Goal: Task Accomplishment & Management: Complete application form

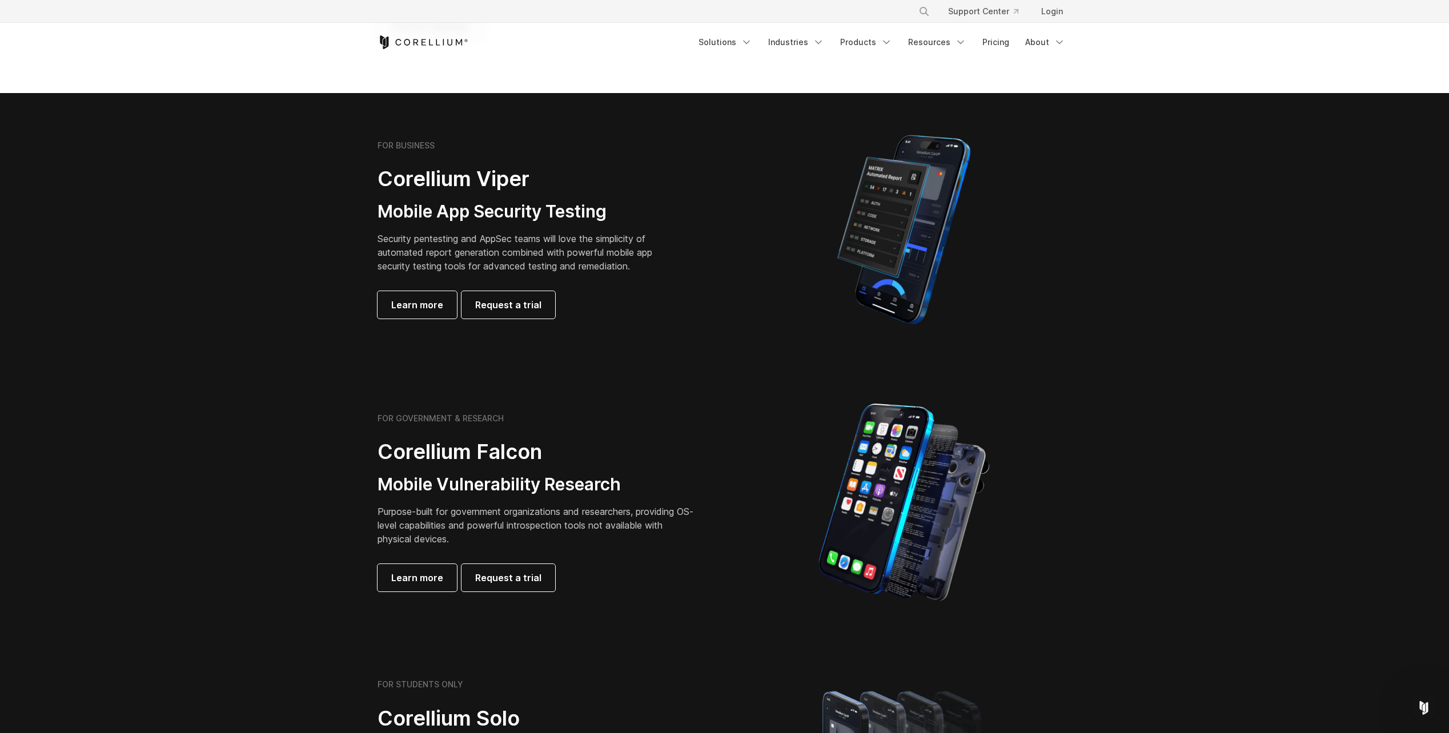
scroll to position [114, 0]
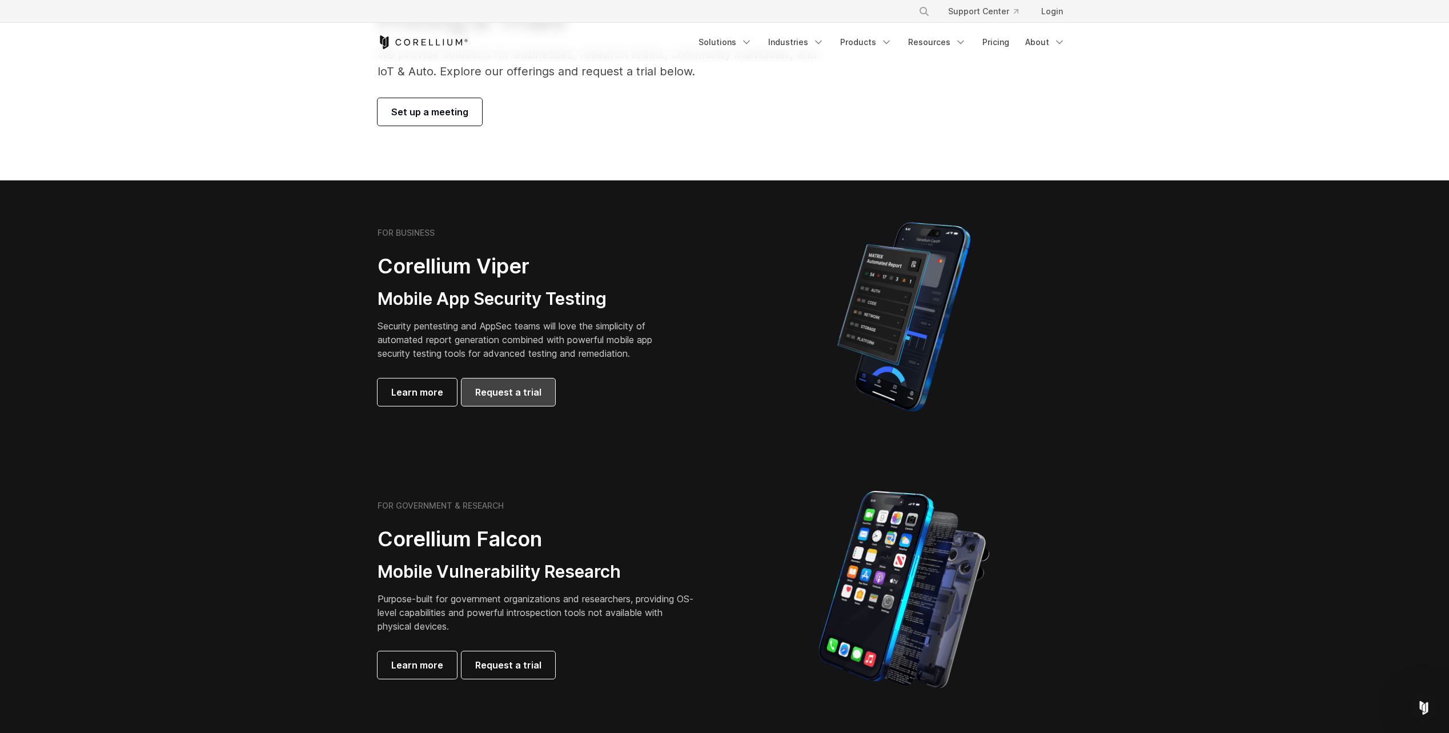
click at [514, 398] on span "Request a trial" at bounding box center [508, 393] width 66 height 14
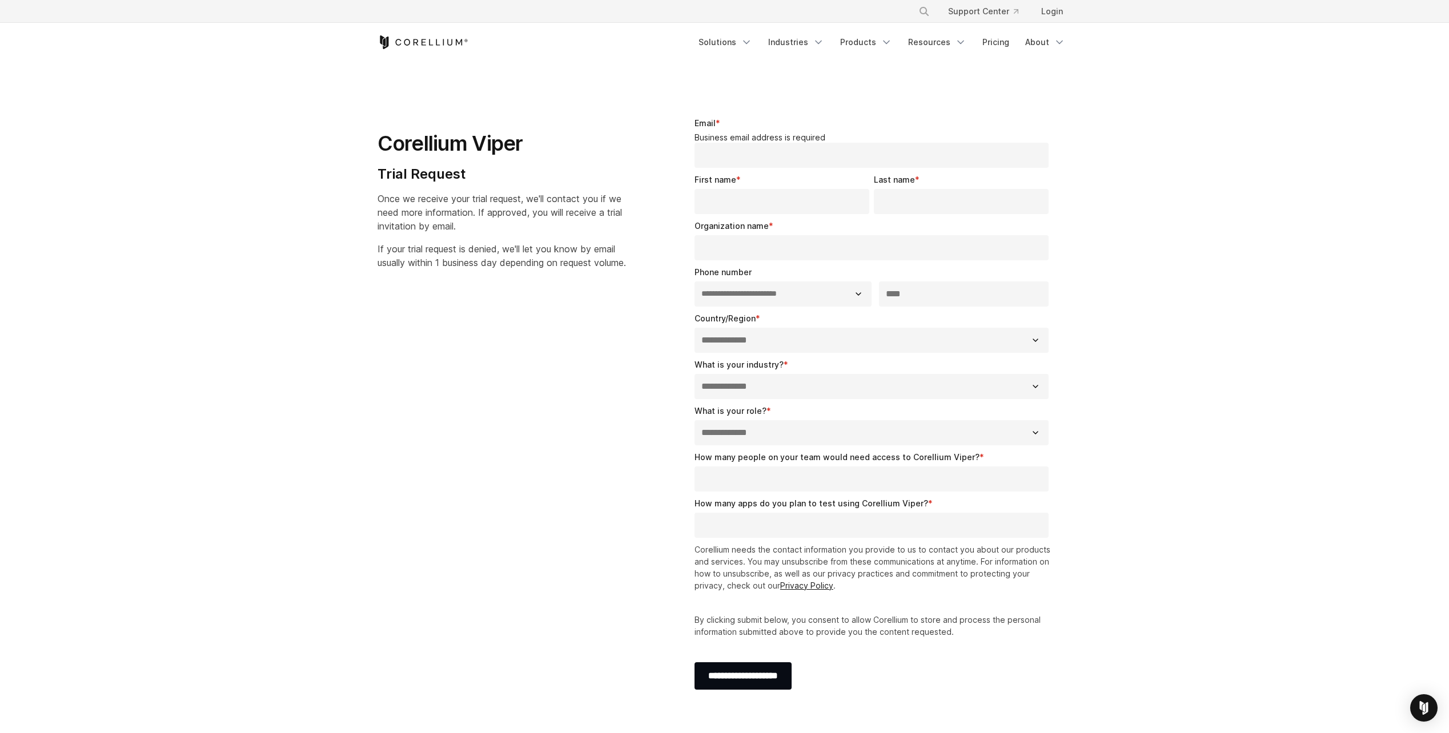
select select "**"
click at [782, 138] on legend "Business email address is required" at bounding box center [873, 138] width 359 height 10
click at [773, 138] on legend "Business email address is required" at bounding box center [873, 138] width 359 height 10
click at [728, 145] on input "Email *" at bounding box center [871, 155] width 355 height 25
click at [1195, 379] on section "**********" at bounding box center [724, 409] width 1449 height 694
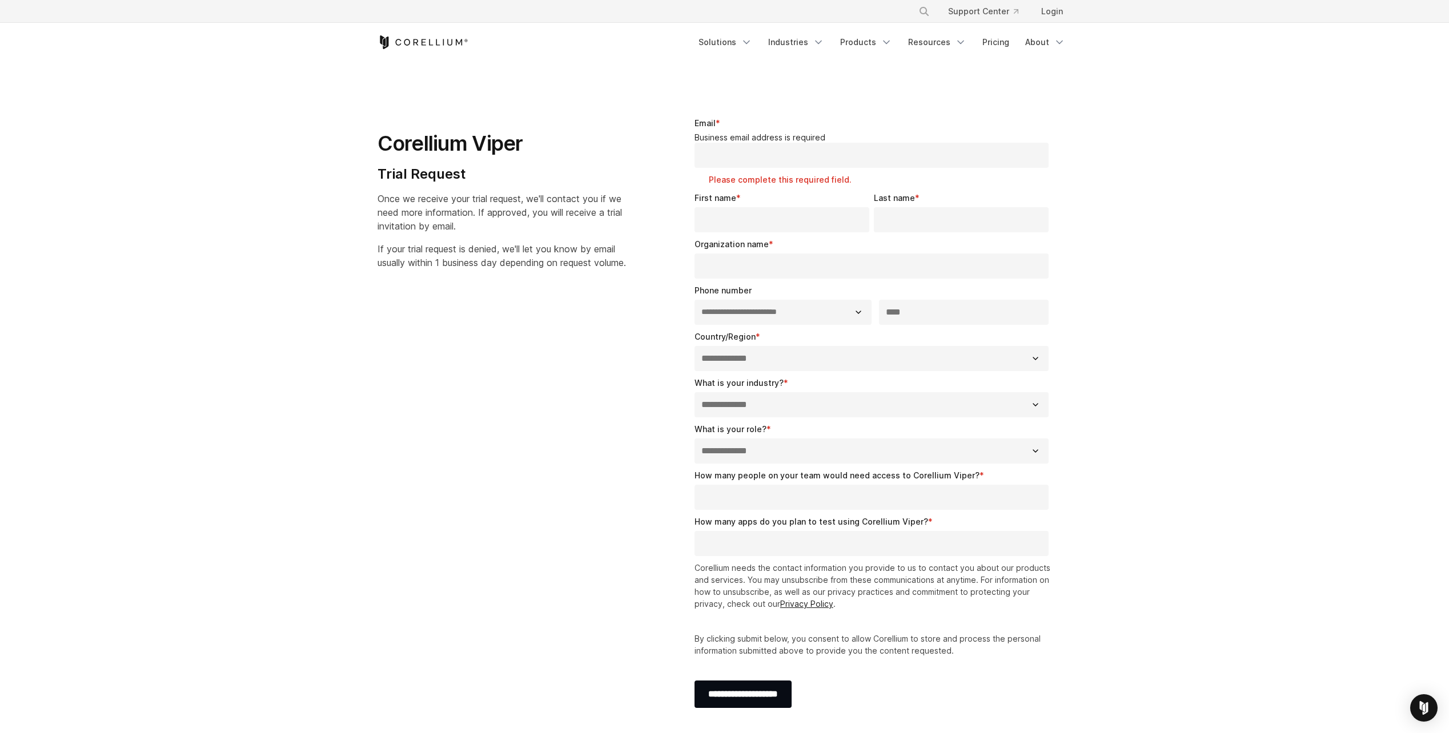
click at [748, 140] on legend "Business email address is required" at bounding box center [873, 138] width 359 height 10
click at [751, 133] on legend "Business email address is required" at bounding box center [873, 138] width 359 height 10
click at [746, 141] on legend "Business email address is required" at bounding box center [873, 138] width 359 height 10
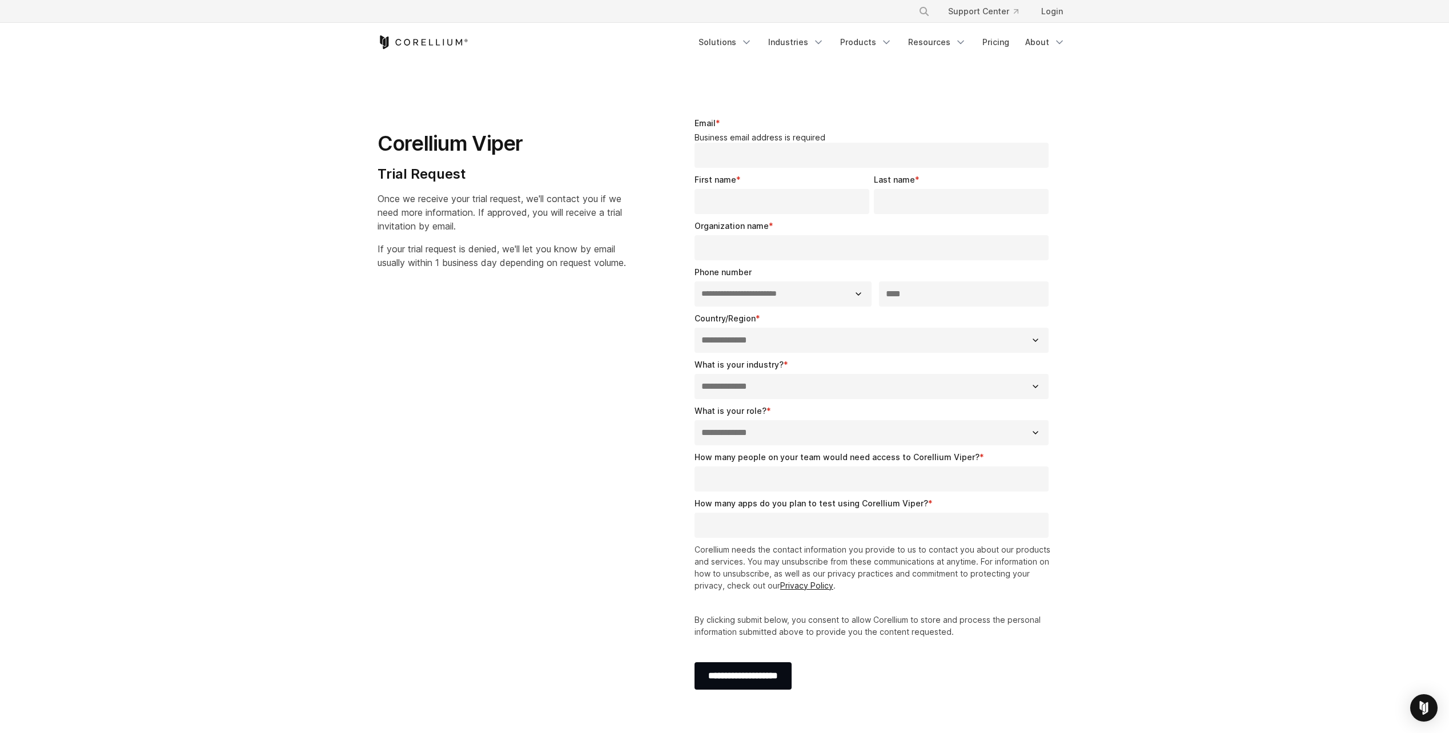
click at [741, 149] on input "Email *" at bounding box center [871, 155] width 355 height 25
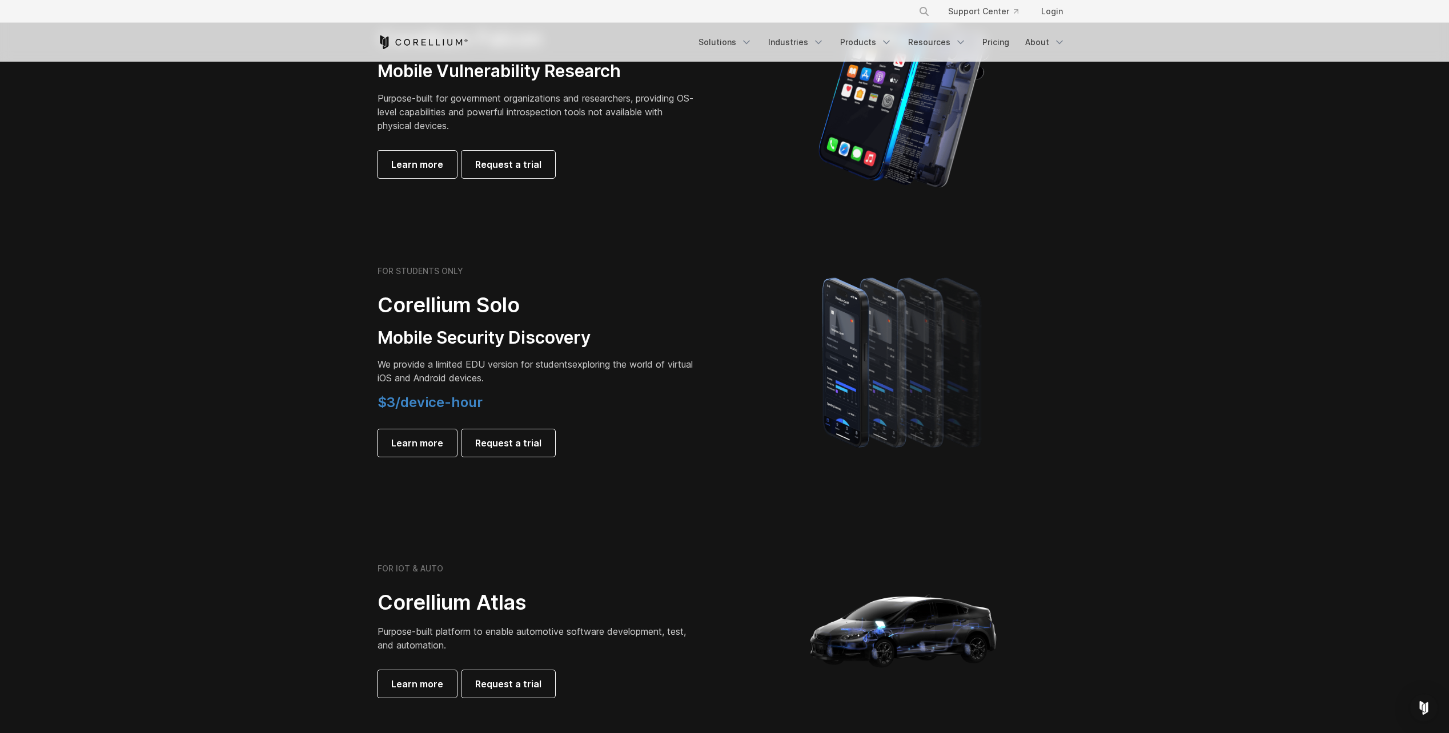
scroll to position [401, 0]
